Goal: Transaction & Acquisition: Obtain resource

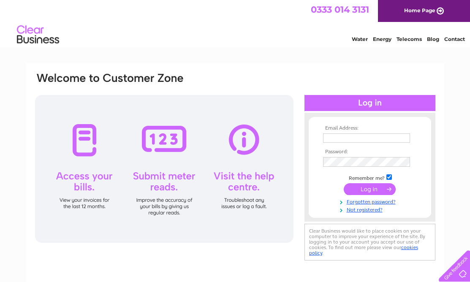
type input "accounts@igneousstonesurfaces.co.uk"
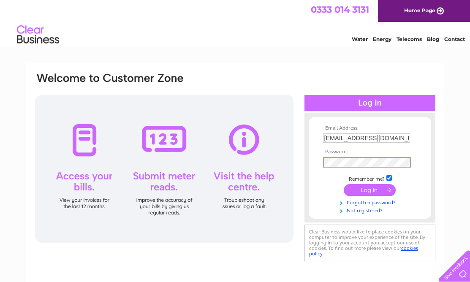
click at [367, 188] on input "submit" at bounding box center [370, 190] width 52 height 12
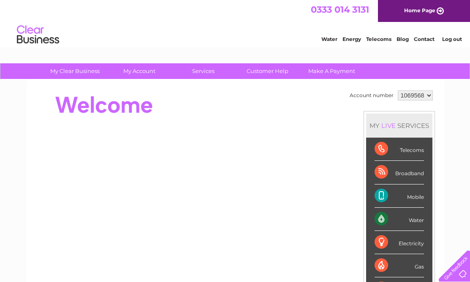
click at [384, 154] on div "Telecoms" at bounding box center [399, 149] width 49 height 23
click at [421, 152] on div "Telecoms" at bounding box center [399, 149] width 49 height 23
click at [421, 177] on div "Broadband" at bounding box center [399, 172] width 49 height 23
click at [424, 197] on div "Mobile" at bounding box center [399, 196] width 49 height 23
click at [423, 222] on div "Water" at bounding box center [399, 219] width 49 height 23
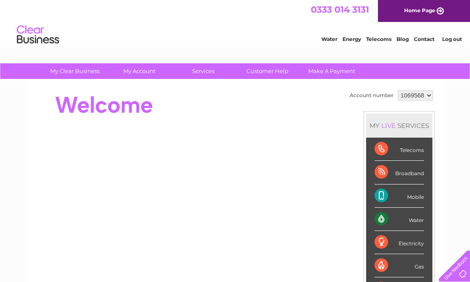
scroll to position [57, 0]
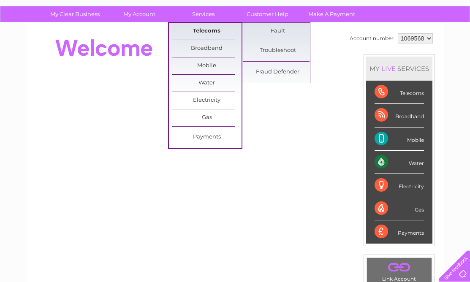
click at [203, 34] on link "Telecoms" at bounding box center [207, 31] width 70 height 17
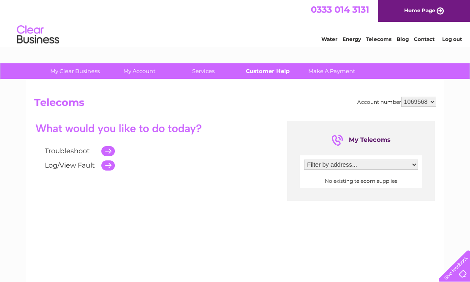
click at [270, 71] on link "Customer Help" at bounding box center [268, 71] width 70 height 16
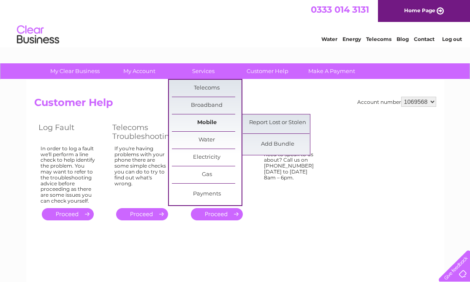
click at [208, 123] on link "Mobile" at bounding box center [207, 123] width 70 height 17
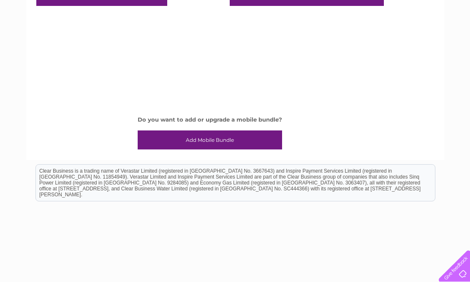
scroll to position [1, 0]
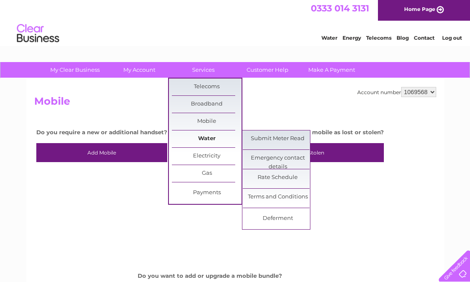
click at [211, 141] on link "Water" at bounding box center [207, 139] width 70 height 17
click at [210, 138] on link "Water" at bounding box center [207, 139] width 70 height 17
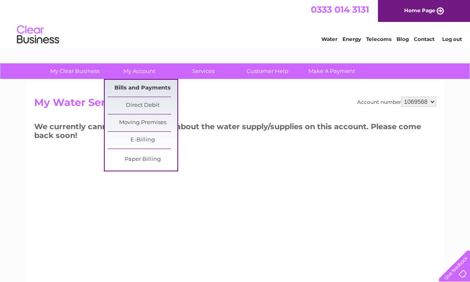
click at [134, 87] on link "Bills and Payments" at bounding box center [143, 88] width 70 height 17
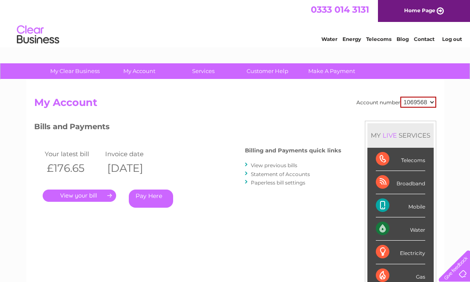
click at [67, 194] on link "." at bounding box center [80, 196] width 74 height 12
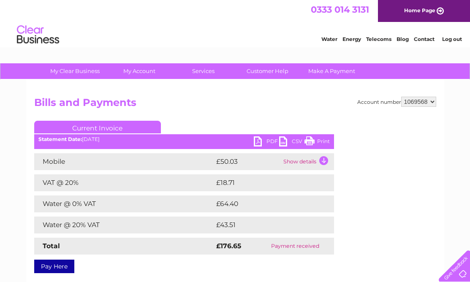
scroll to position [2, 0]
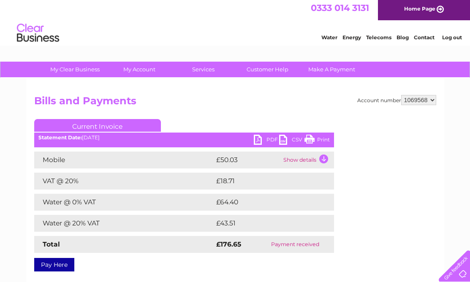
click at [269, 139] on link "PDF" at bounding box center [266, 141] width 25 height 12
click at [291, 115] on div "Account number 1069568 Bills and Payments Current Invoice PDF CSV Print" at bounding box center [235, 182] width 402 height 174
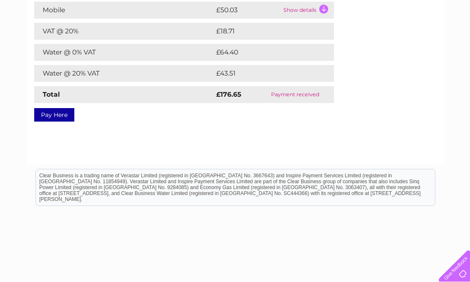
scroll to position [0, 0]
